Goal: Task Accomplishment & Management: Manage account settings

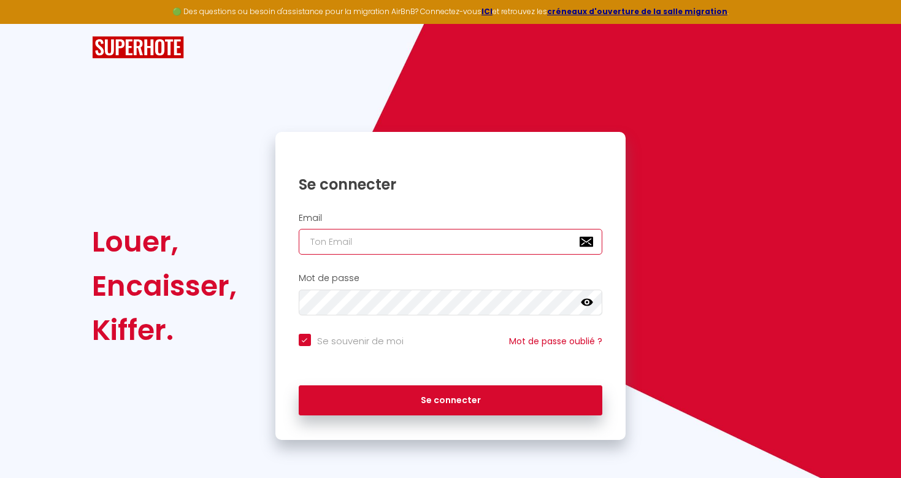
click at [433, 246] on input "email" at bounding box center [451, 242] width 304 height 26
type input "a"
checkbox input "true"
type input "as"
checkbox input "true"
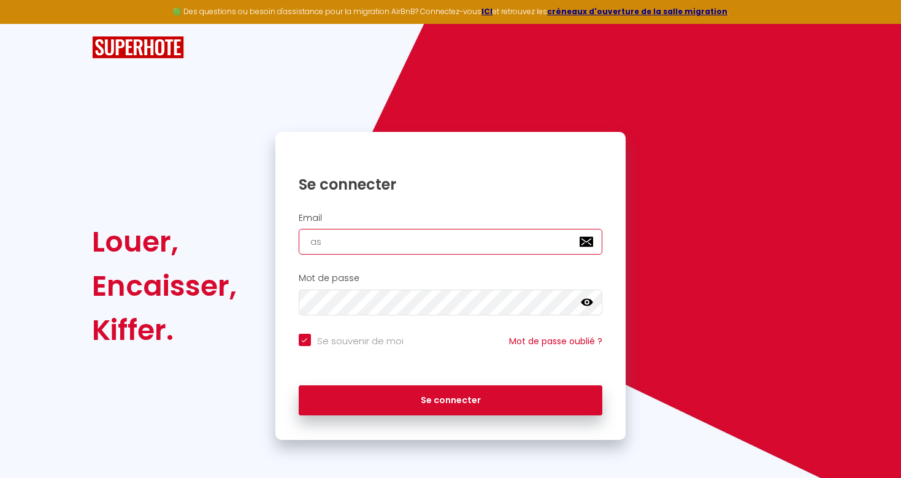
type input "as."
checkbox input "true"
type input "as.l"
checkbox input "true"
type input "as.le"
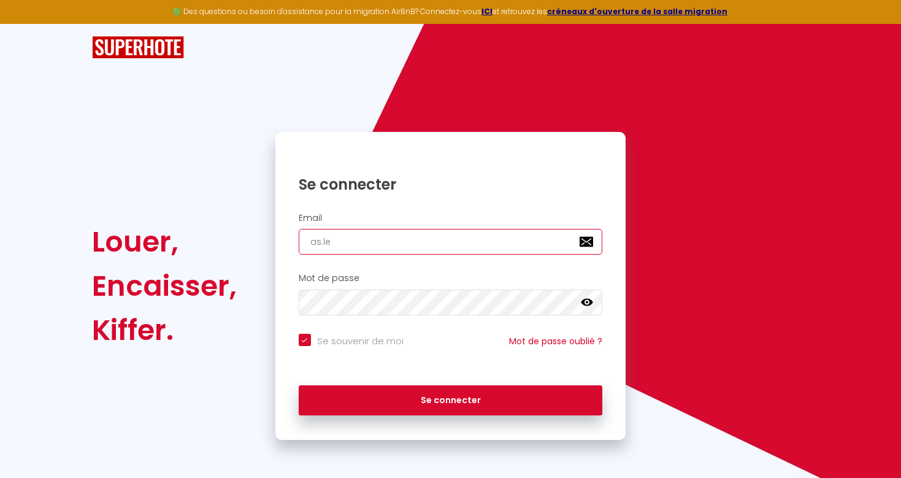
checkbox input "true"
type input "as.led"
checkbox input "true"
type input "as.ledu"
checkbox input "true"
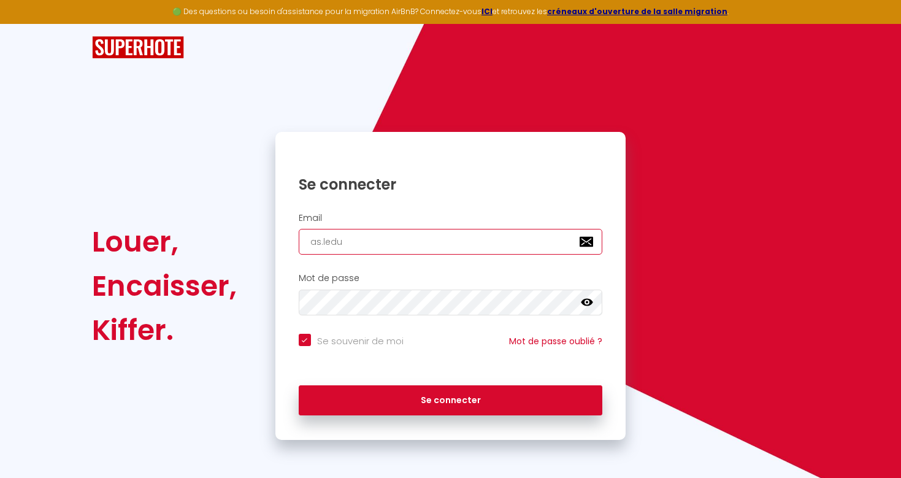
type input "as.leduc"
checkbox input "true"
type input "as.leduc."
checkbox input "true"
type input "as.leduc.i"
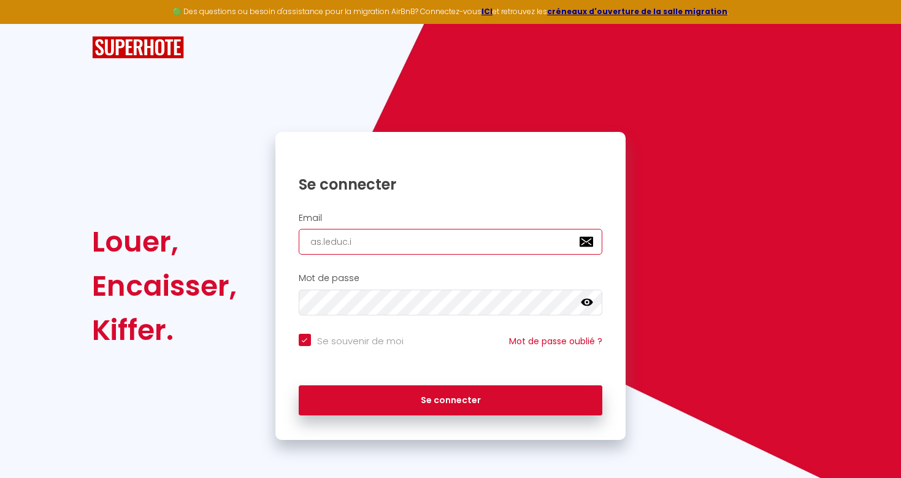
checkbox input "true"
type input "[DOMAIN_NAME]"
checkbox input "true"
type input "as.leduc.imm"
checkbox input "true"
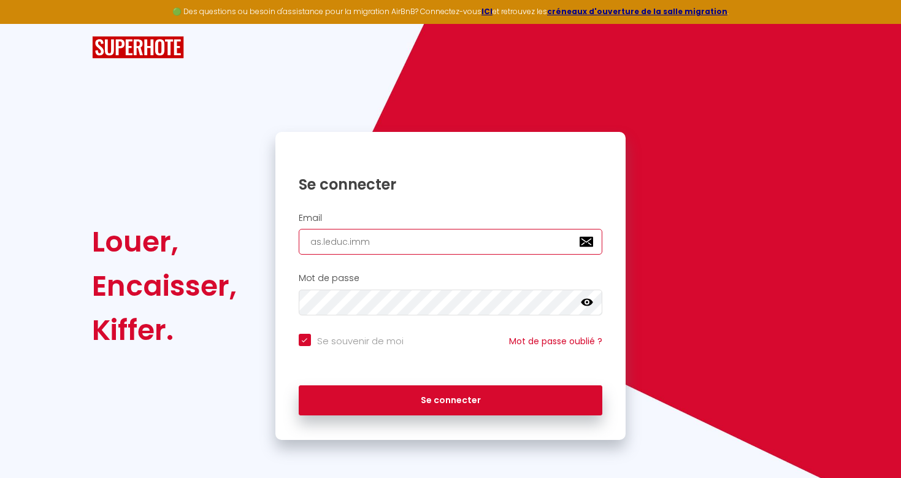
type input "[DOMAIN_NAME]"
checkbox input "true"
type input "as.leduc.immob"
checkbox input "true"
type input "as.leduc.immobi"
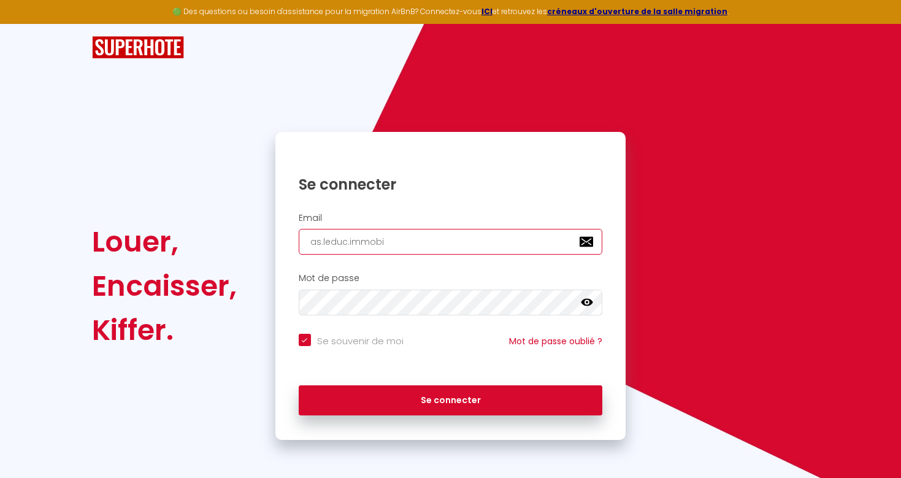
checkbox input "true"
type input "as.leduc.immobil"
checkbox input "true"
type input "as.leduc.immobili"
checkbox input "true"
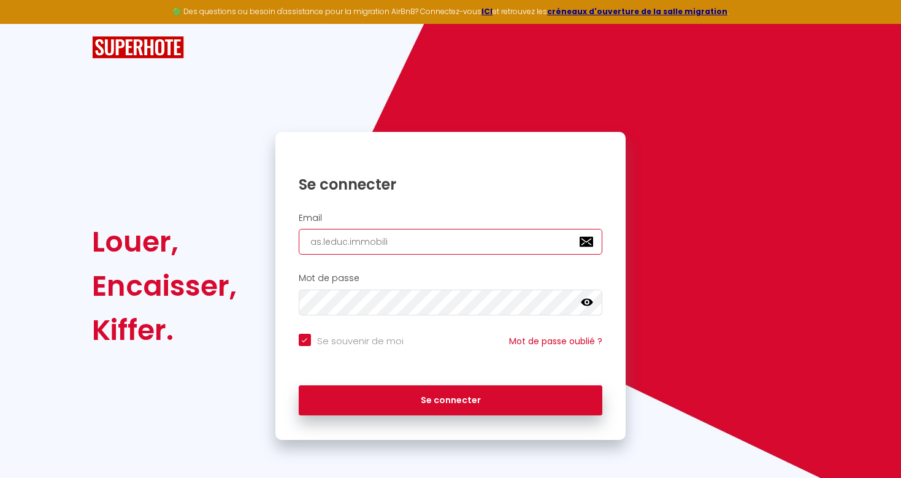
type input "as.leduc.immobilie"
checkbox input "true"
type input "as.leduc.immobilier"
checkbox input "true"
type input "as.leduc.immobilier@"
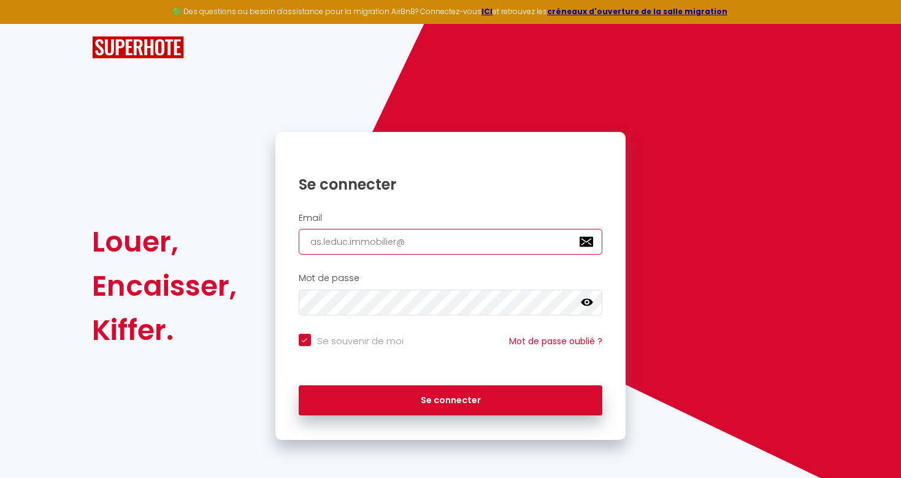
checkbox input "true"
type input "as.leduc.immobilier@g"
checkbox input "true"
type input "as.leduc.immobilier@gm"
checkbox input "true"
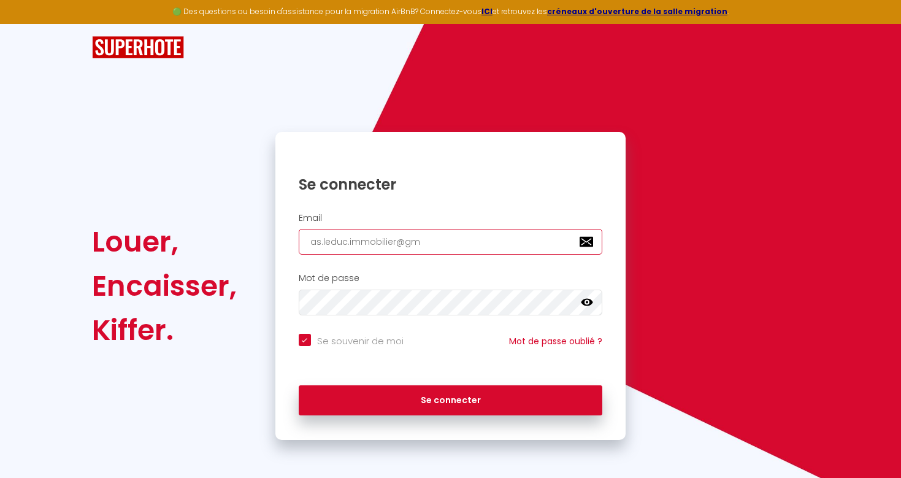
type input "as.leduc.immobilier@gma"
checkbox input "true"
type input "as.leduc.immobilier@gmai"
checkbox input "true"
type input "[EMAIL_ADDRESS]"
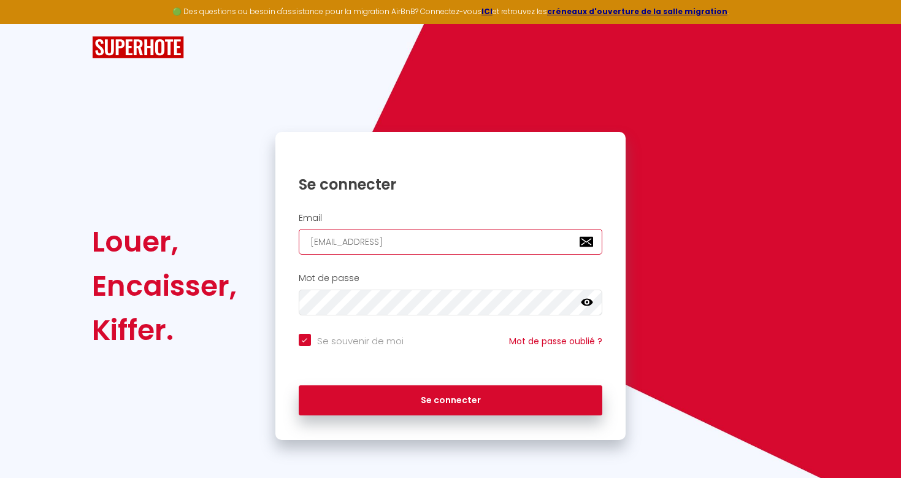
checkbox input "true"
type input "[EMAIL_ADDRESS]."
checkbox input "true"
type input "as.leduc.immobilier@gmail.c"
checkbox input "true"
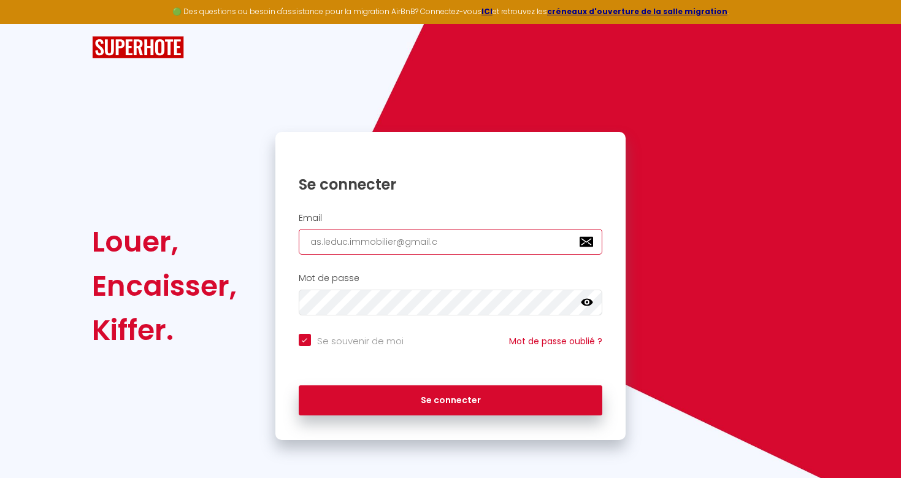
type input "[EMAIL_ADDRESS][DOMAIN_NAME]"
checkbox input "true"
type input "[EMAIL_ADDRESS][DOMAIN_NAME]"
checkbox input "true"
type input "[EMAIL_ADDRESS][DOMAIN_NAME]"
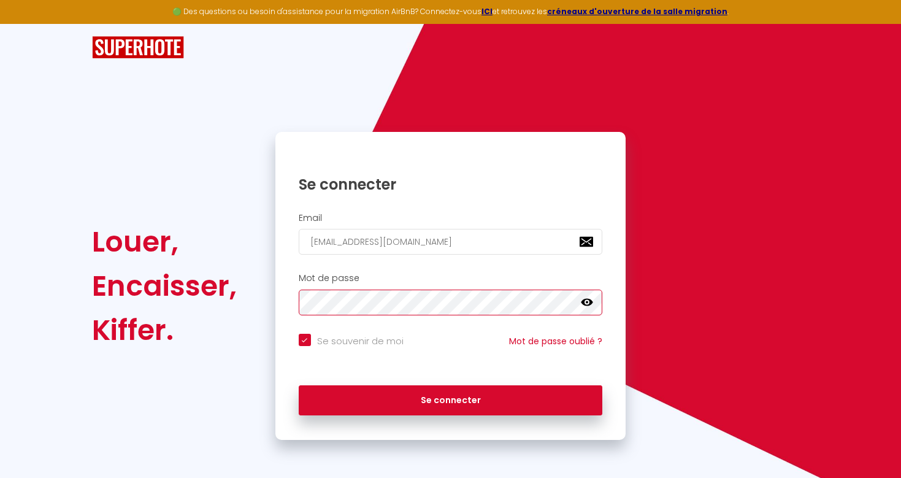
click at [299, 385] on button "Se connecter" at bounding box center [451, 400] width 304 height 31
checkbox input "true"
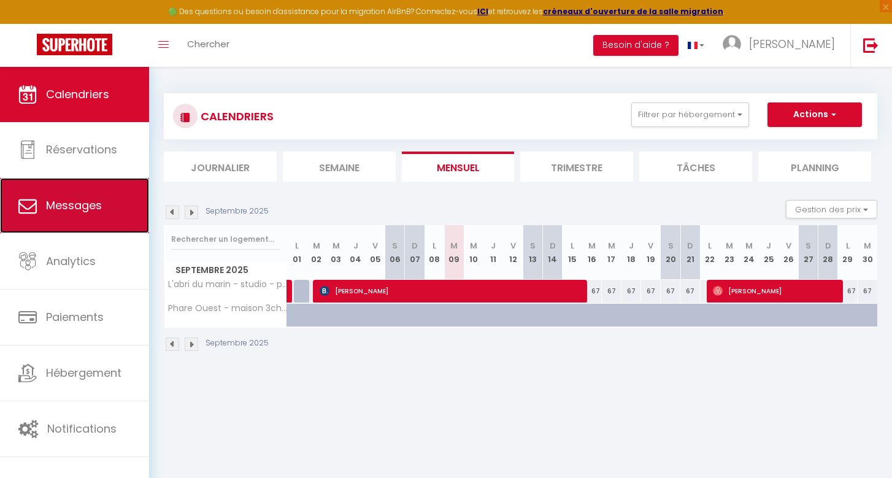
click at [95, 201] on span "Messages" at bounding box center [74, 204] width 56 height 15
select select "message"
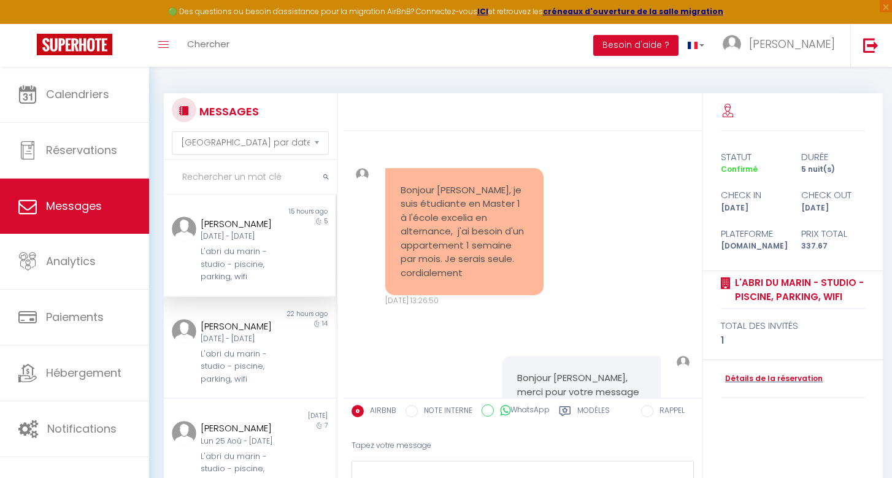
scroll to position [2241, 0]
